Goal: Task Accomplishment & Management: Manage account settings

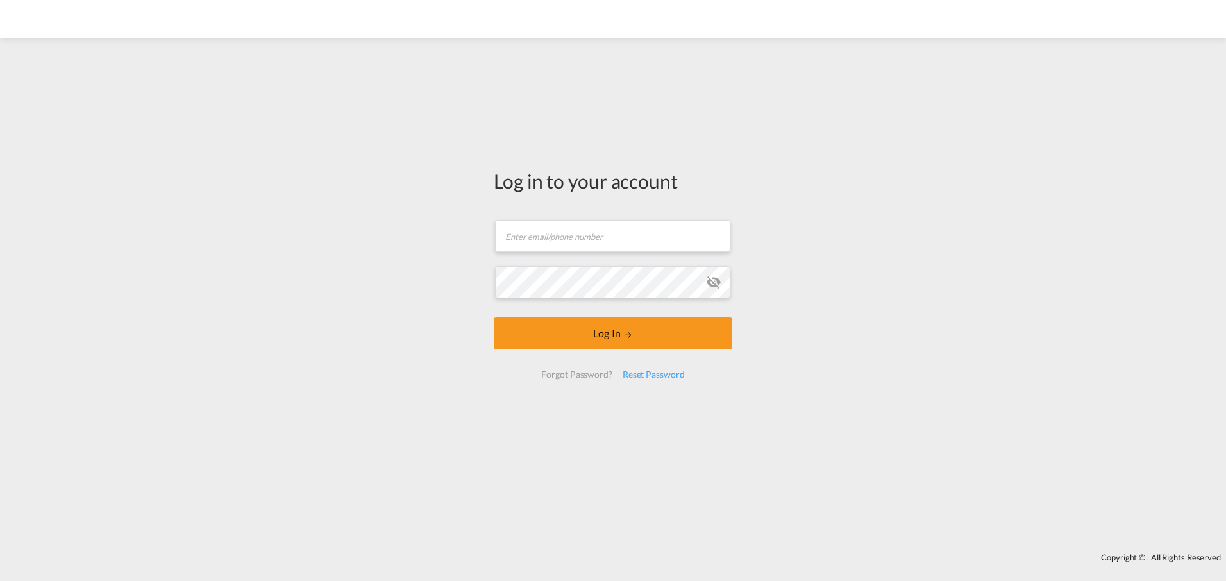
click at [633, 263] on form "Email field is required Password field is required Log In Forgot Password? Rese…" at bounding box center [613, 299] width 238 height 184
click at [618, 236] on input "text" at bounding box center [612, 236] width 235 height 32
type input "[EMAIL_ADDRESS][DOMAIN_NAME]"
click at [537, 238] on input "text" at bounding box center [612, 236] width 235 height 32
type input "[EMAIL_ADDRESS][DOMAIN_NAME]"
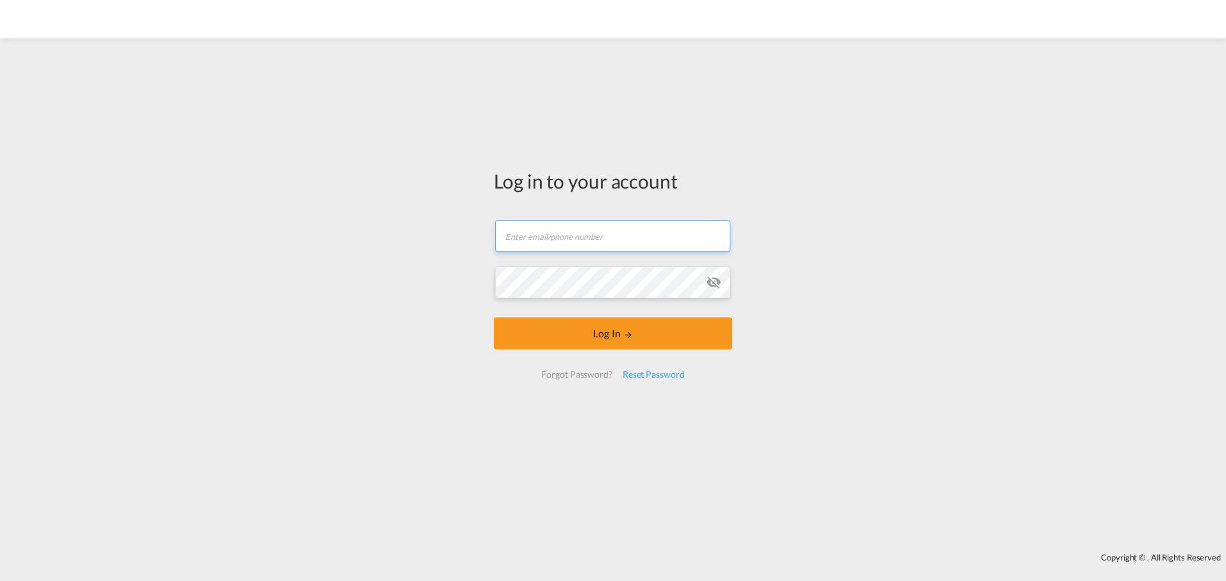
click at [596, 238] on input "text" at bounding box center [612, 236] width 235 height 32
click at [539, 235] on input "[EMAIL_ADDRESS][DOMAIN_NAME]" at bounding box center [612, 236] width 235 height 32
type input "[PERSON_NAME][EMAIL_ADDRESS][DOMAIN_NAME]"
click at [642, 333] on button "Log In" at bounding box center [613, 333] width 238 height 32
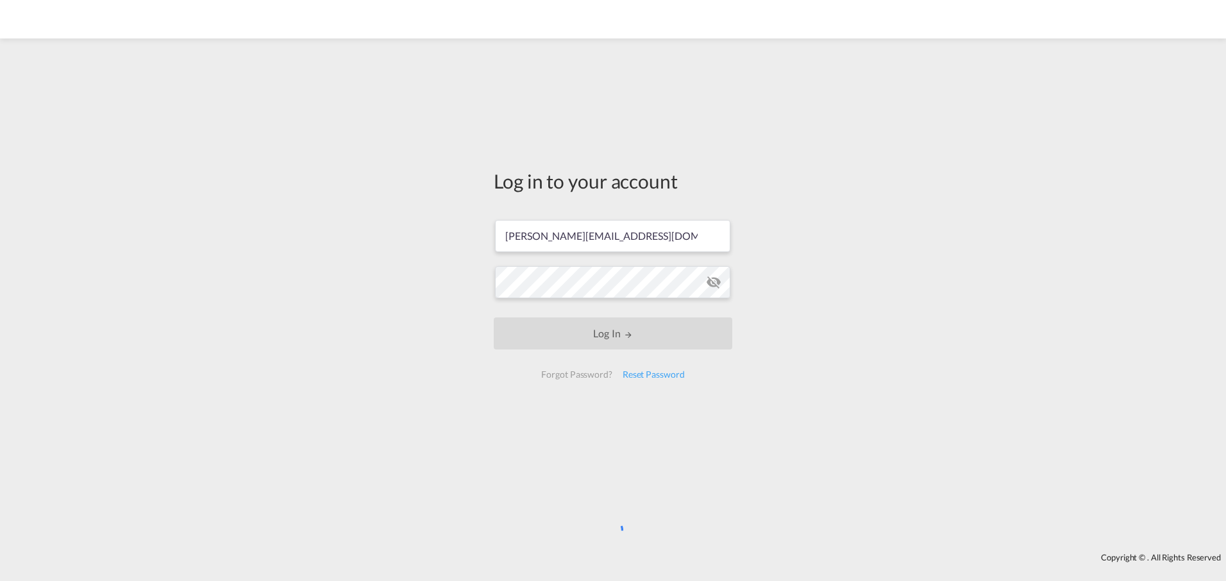
click at [715, 280] on md-icon "icon-eye-off" at bounding box center [713, 281] width 15 height 15
click at [717, 285] on md-icon "icon-eye-off" at bounding box center [713, 281] width 15 height 15
